Goal: Task Accomplishment & Management: Manage account settings

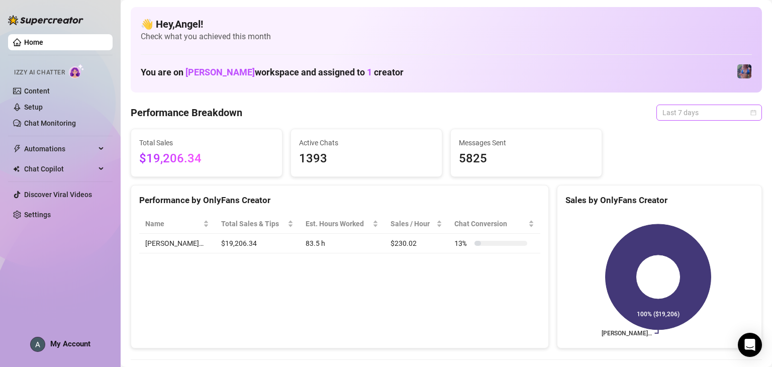
click at [718, 114] on span "Last 7 days" at bounding box center [708, 112] width 93 height 15
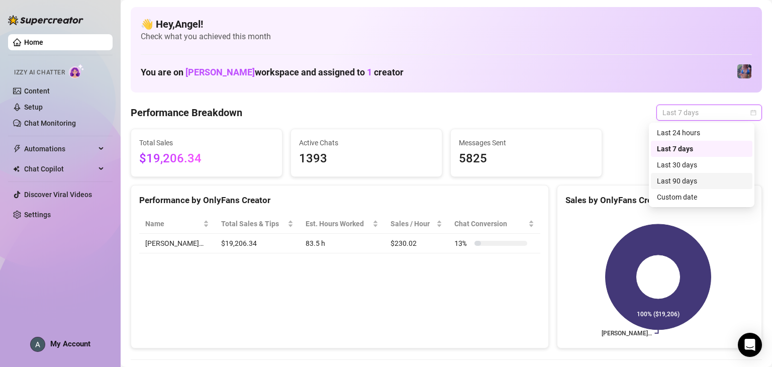
click at [696, 183] on div "Last 90 days" at bounding box center [701, 180] width 89 height 11
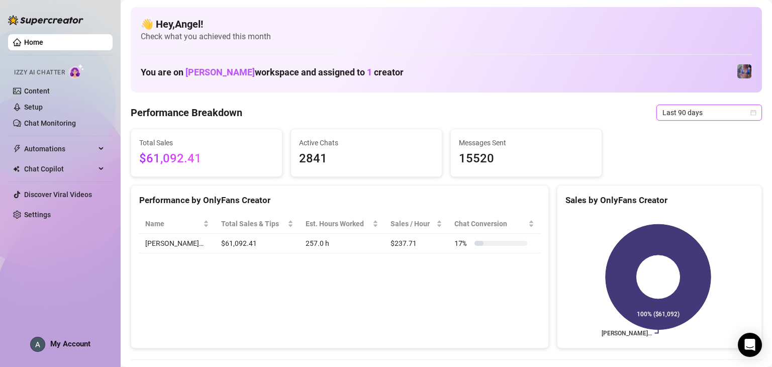
click at [696, 115] on span "Last 90 days" at bounding box center [708, 112] width 93 height 15
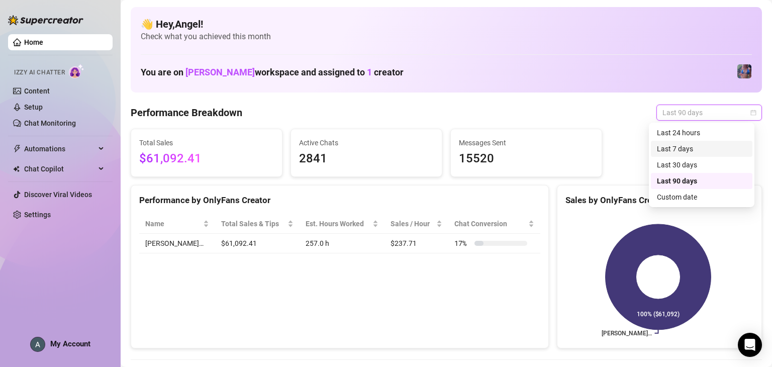
click at [700, 151] on div "Last 7 days" at bounding box center [701, 148] width 89 height 11
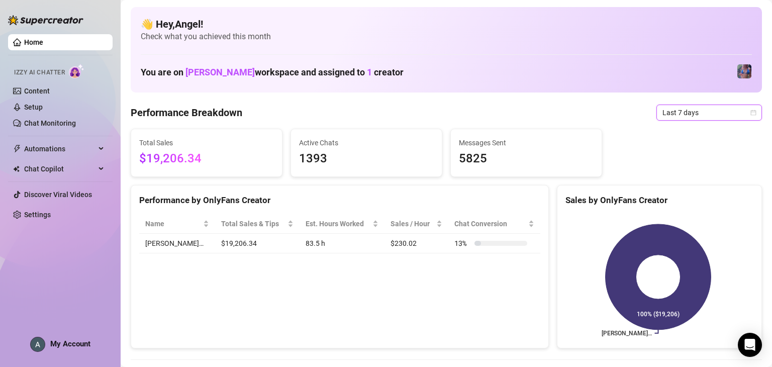
click at [730, 114] on span "Last 7 days" at bounding box center [708, 112] width 93 height 15
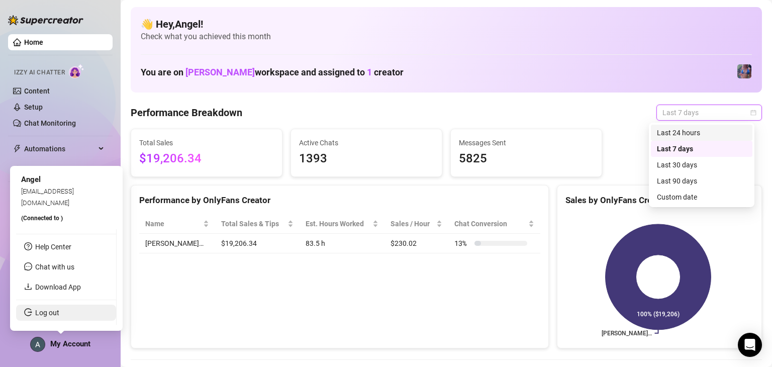
click at [59, 317] on link "Log out" at bounding box center [47, 313] width 24 height 8
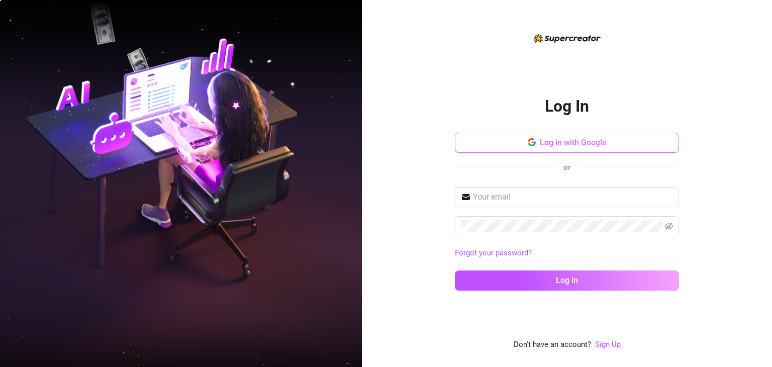
click at [587, 148] on button "Log in with Google" at bounding box center [567, 143] width 224 height 20
